Goal: Information Seeking & Learning: Compare options

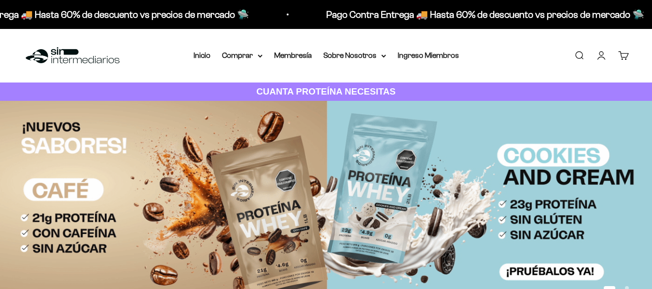
click at [366, 172] on img at bounding box center [326, 207] width 652 height 212
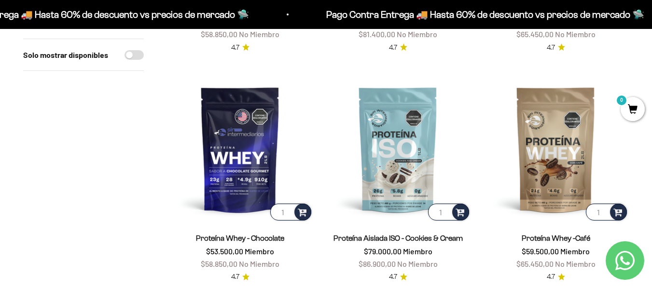
scroll to position [559, 0]
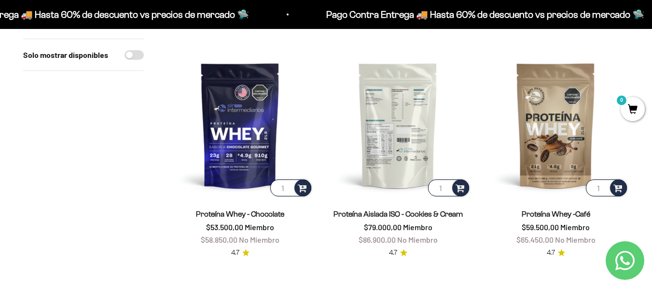
click at [389, 145] on img at bounding box center [398, 125] width 146 height 146
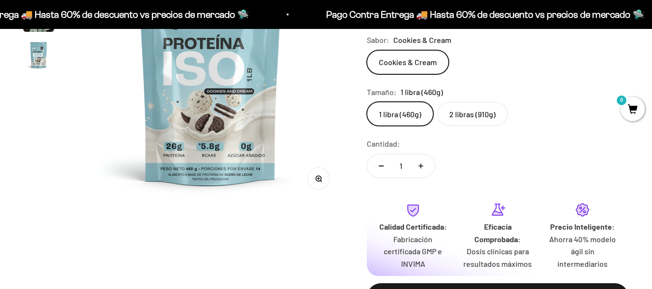
scroll to position [193, 0]
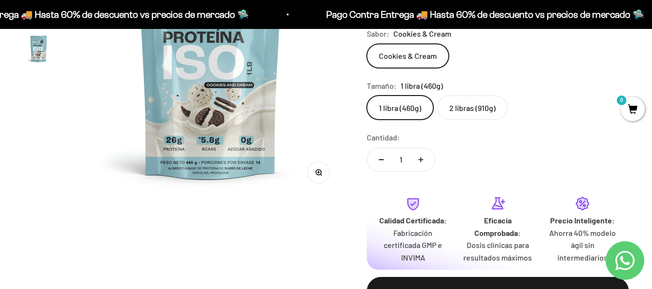
click at [468, 110] on label "2 libras (910g)" at bounding box center [472, 108] width 70 height 24
click at [367, 96] on input "2 libras (910g)" at bounding box center [366, 95] width 0 height 0
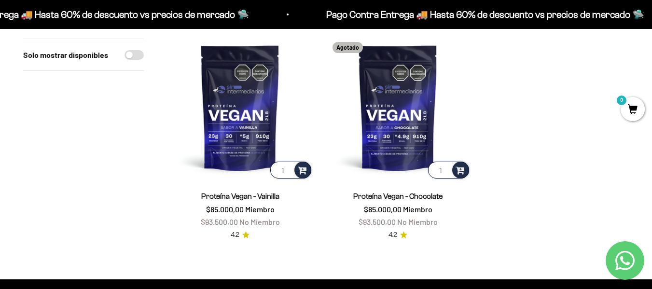
scroll to position [1042, 0]
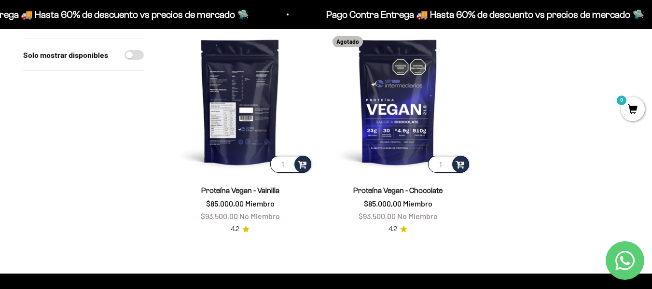
click at [263, 137] on img at bounding box center [240, 101] width 146 height 146
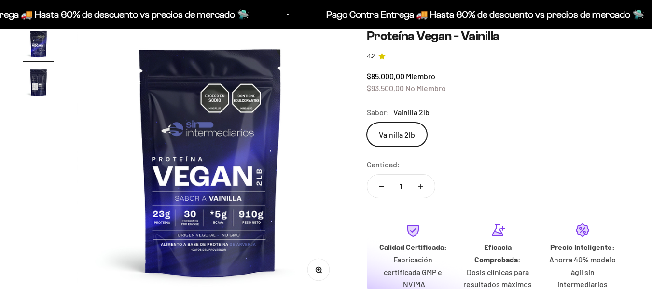
scroll to position [97, 0]
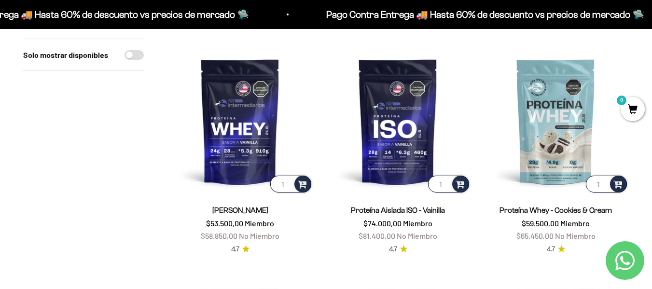
scroll to position [329, 0]
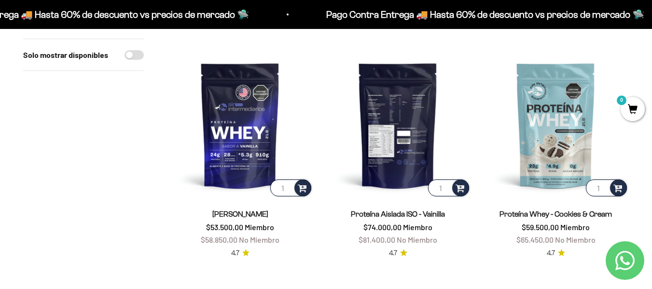
click at [405, 139] on img at bounding box center [398, 125] width 146 height 146
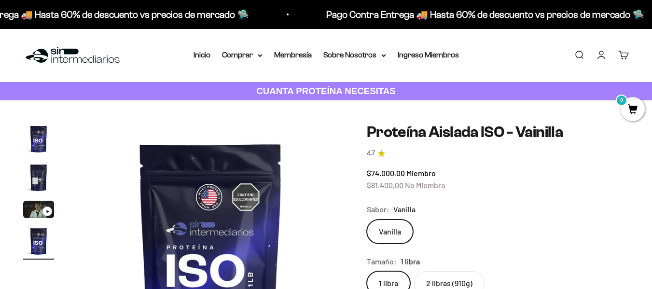
scroll to position [0, 816]
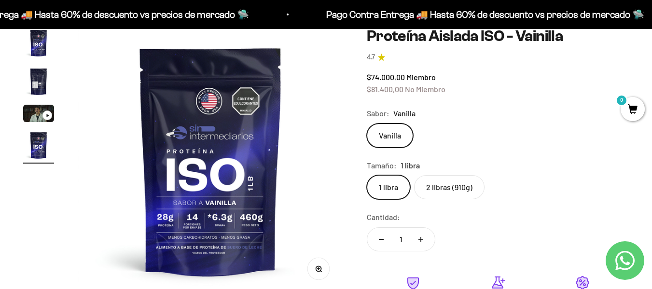
click at [445, 189] on label "2 libras (910g)" at bounding box center [449, 187] width 70 height 24
click at [367, 175] on input "2 libras (910g)" at bounding box center [366, 175] width 0 height 0
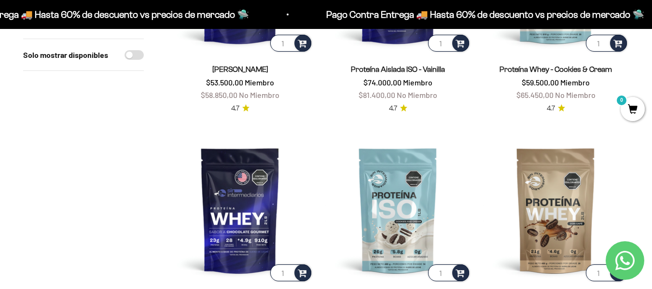
scroll to position [522, 0]
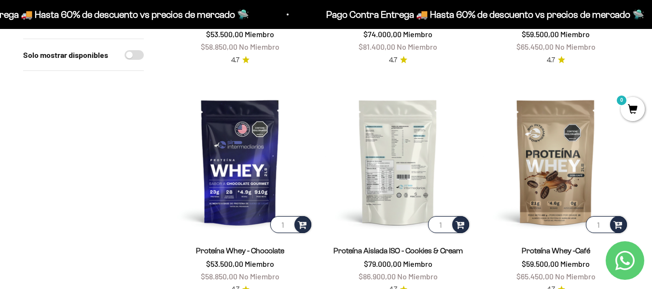
click at [394, 164] on img at bounding box center [398, 162] width 146 height 146
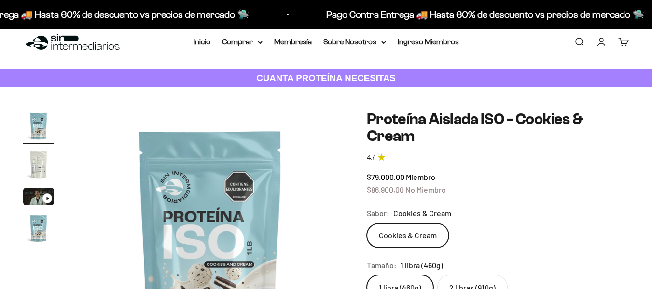
scroll to position [145, 0]
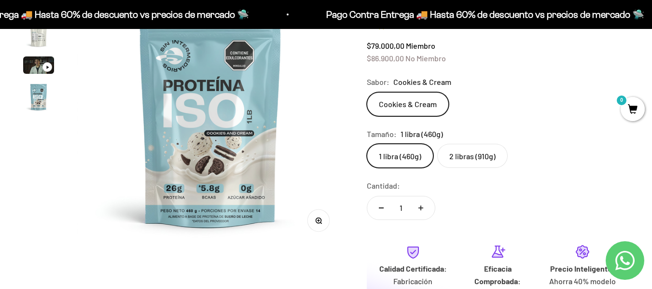
click at [466, 160] on label "2 libras (910g)" at bounding box center [472, 156] width 70 height 24
click at [367, 144] on input "2 libras (910g)" at bounding box center [366, 143] width 0 height 0
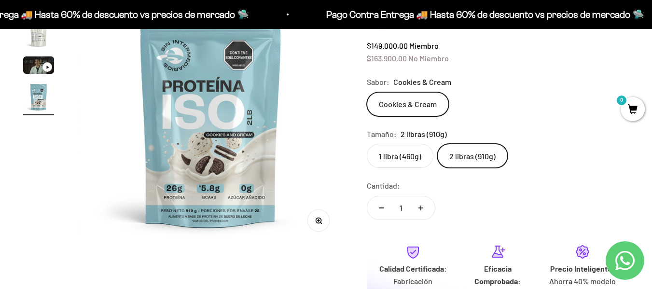
scroll to position [50, 0]
